Goal: Check status: Check status

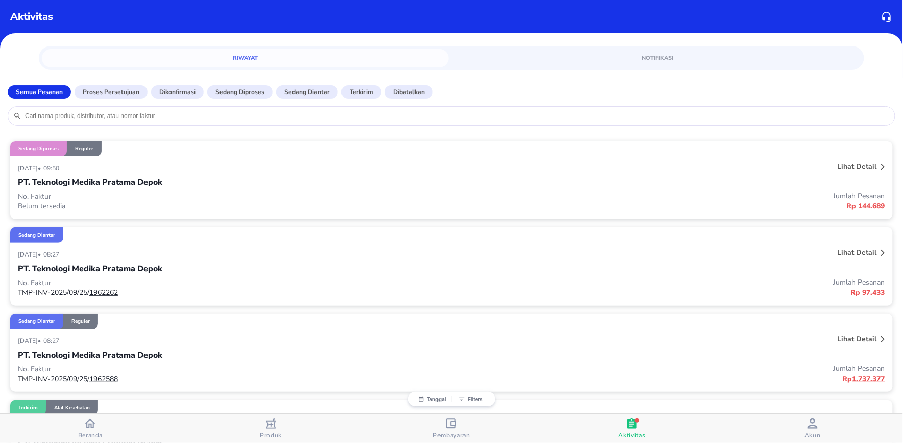
click at [279, 187] on div "PT. Teknologi Medika Pratama Depok" at bounding box center [451, 182] width 867 height 17
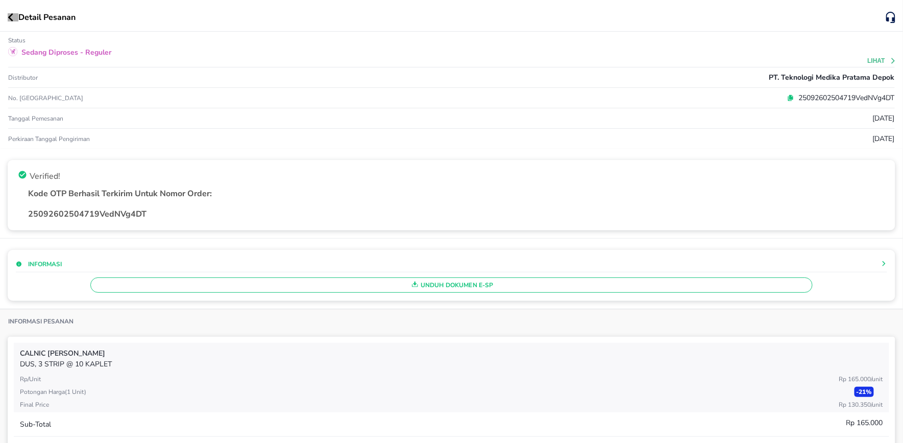
click at [12, 15] on icon "button" at bounding box center [11, 17] width 6 height 8
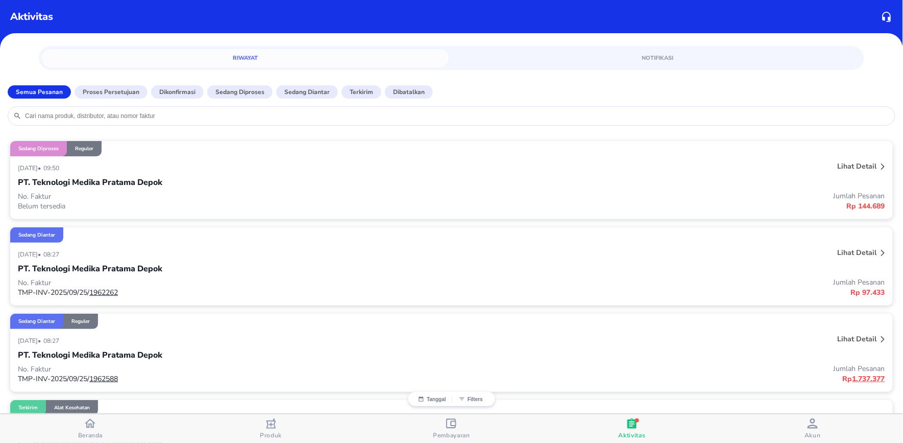
click at [251, 255] on div "25 September 2025 • 08:27" at bounding box center [271, 254] width 506 height 12
